Goal: Find specific page/section: Find specific page/section

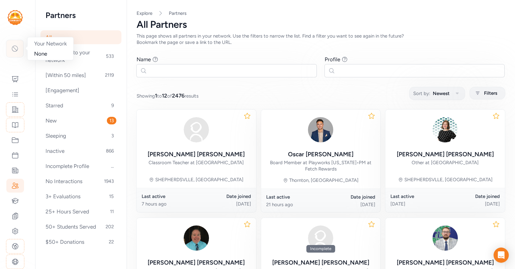
click at [15, 48] on icon at bounding box center [15, 49] width 8 height 8
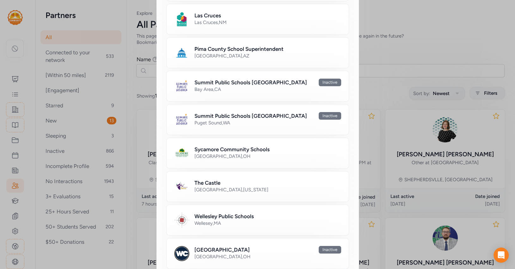
scroll to position [389, 0]
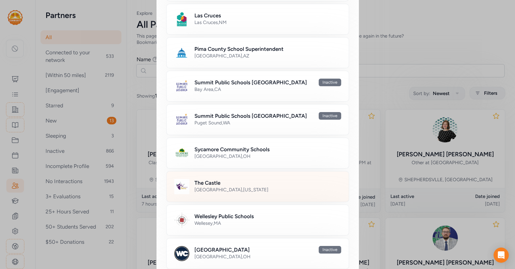
click at [257, 181] on div "The Castle" at bounding box center [267, 183] width 147 height 8
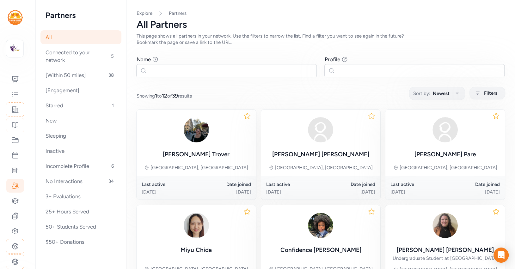
click at [14, 197] on icon at bounding box center [15, 201] width 8 height 8
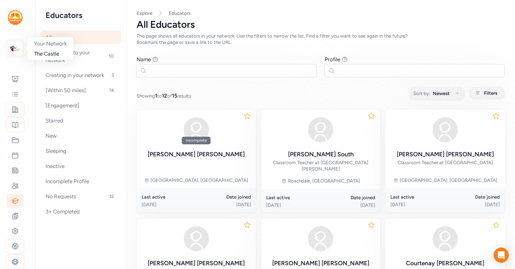
click at [15, 48] on img at bounding box center [15, 49] width 14 height 14
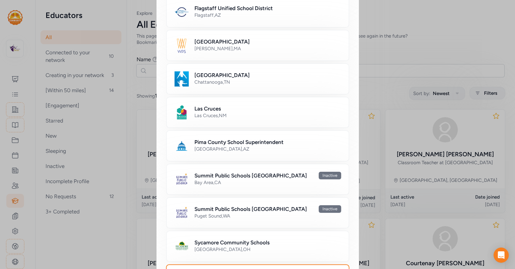
scroll to position [296, 0]
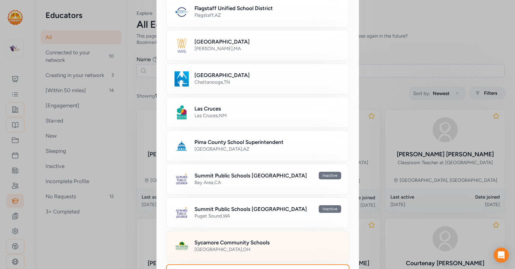
click at [223, 239] on h2 "Sycamore Community Schools" at bounding box center [231, 243] width 75 height 8
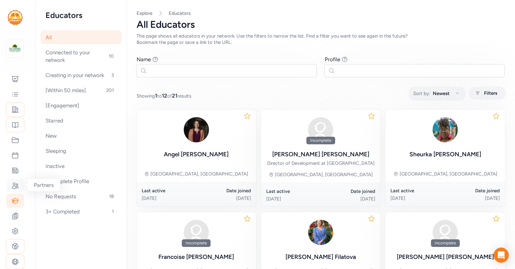
click at [19, 185] on icon at bounding box center [15, 186] width 8 height 8
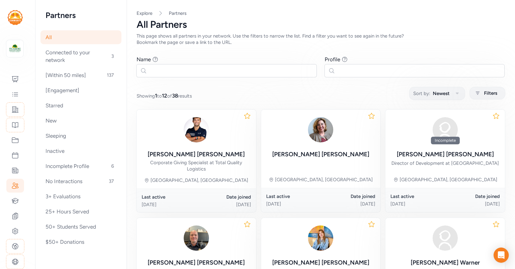
click at [334, 96] on div "Showing 1 to 12 of 38 results Sort by: Newest Filters" at bounding box center [321, 93] width 368 height 12
